Goal: Transaction & Acquisition: Purchase product/service

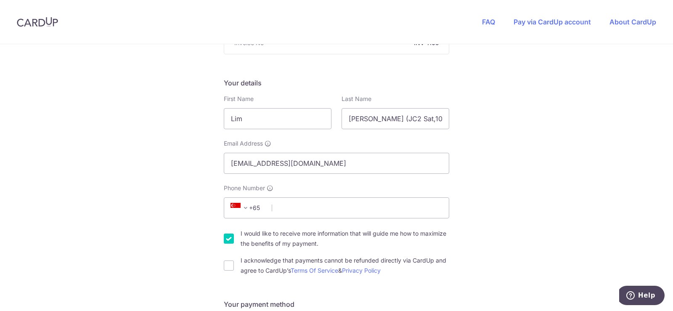
scroll to position [126, 0]
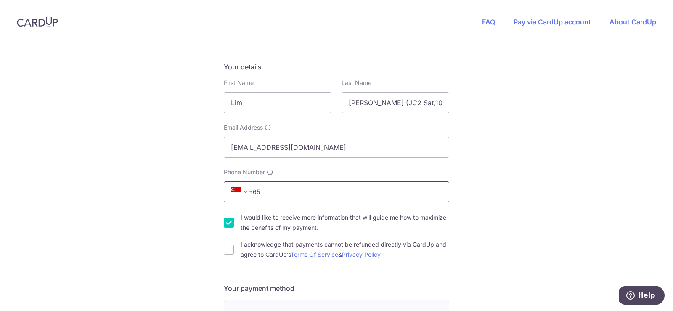
click at [272, 189] on input "Phone Number" at bounding box center [337, 191] width 226 height 21
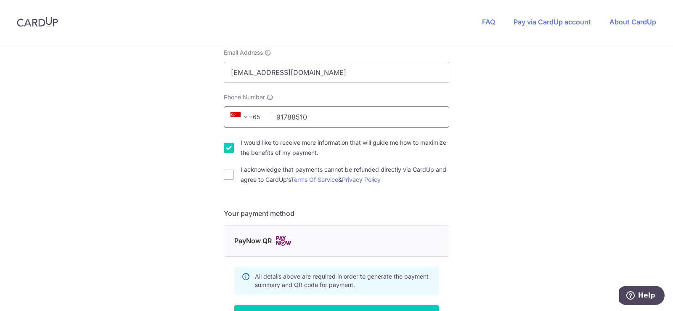
scroll to position [210, 0]
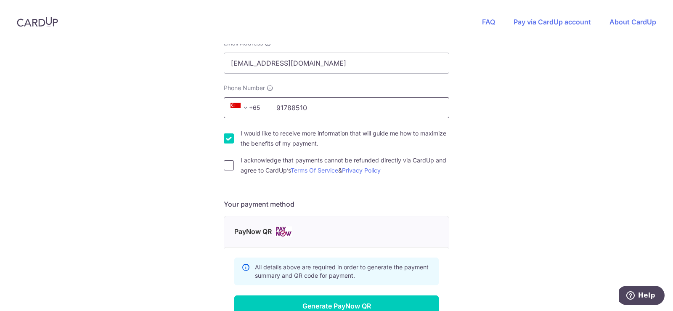
type input "91788510"
click at [228, 167] on input "I acknowledge that payments cannot be refunded directly via CardUp and agree to…" at bounding box center [229, 165] width 10 height 10
checkbox input "true"
click at [224, 141] on input "I would like to receive more information that will guide me how to maximize the…" at bounding box center [229, 138] width 10 height 10
click at [229, 140] on input "I would like to receive more information that will guide me how to maximize the…" at bounding box center [229, 138] width 10 height 10
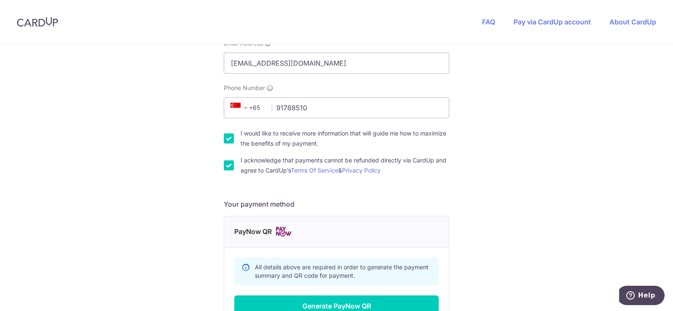
click at [229, 140] on input "I would like to receive more information that will guide me how to maximize the…" at bounding box center [229, 138] width 10 height 10
checkbox input "false"
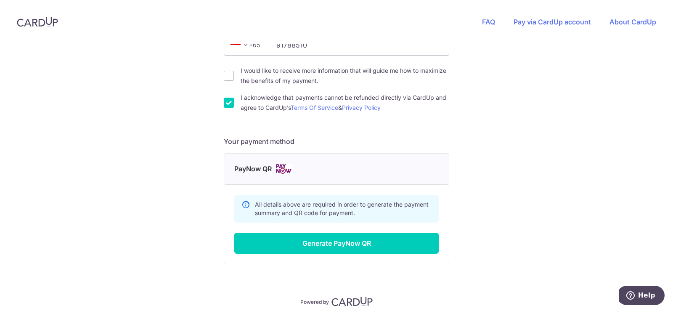
scroll to position [295, 0]
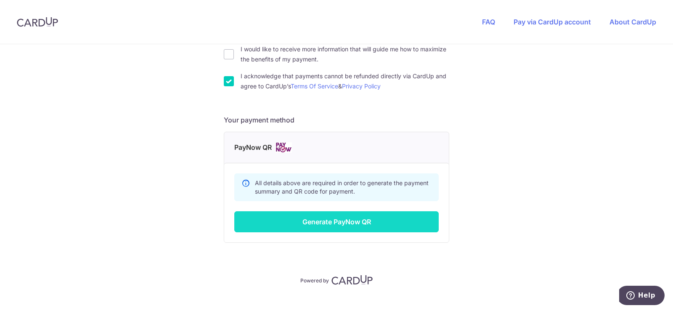
click at [338, 223] on button "Generate PayNow QR" at bounding box center [336, 221] width 204 height 21
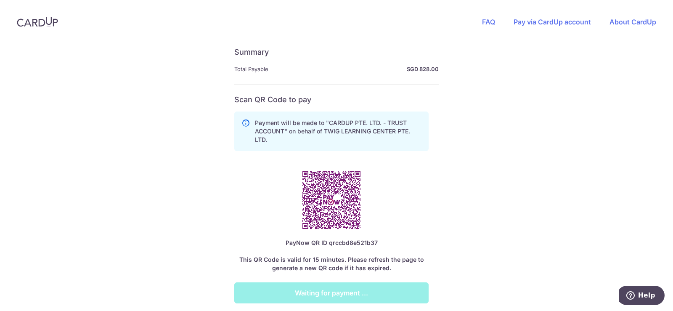
scroll to position [505, 0]
